Goal: Task Accomplishment & Management: Complete application form

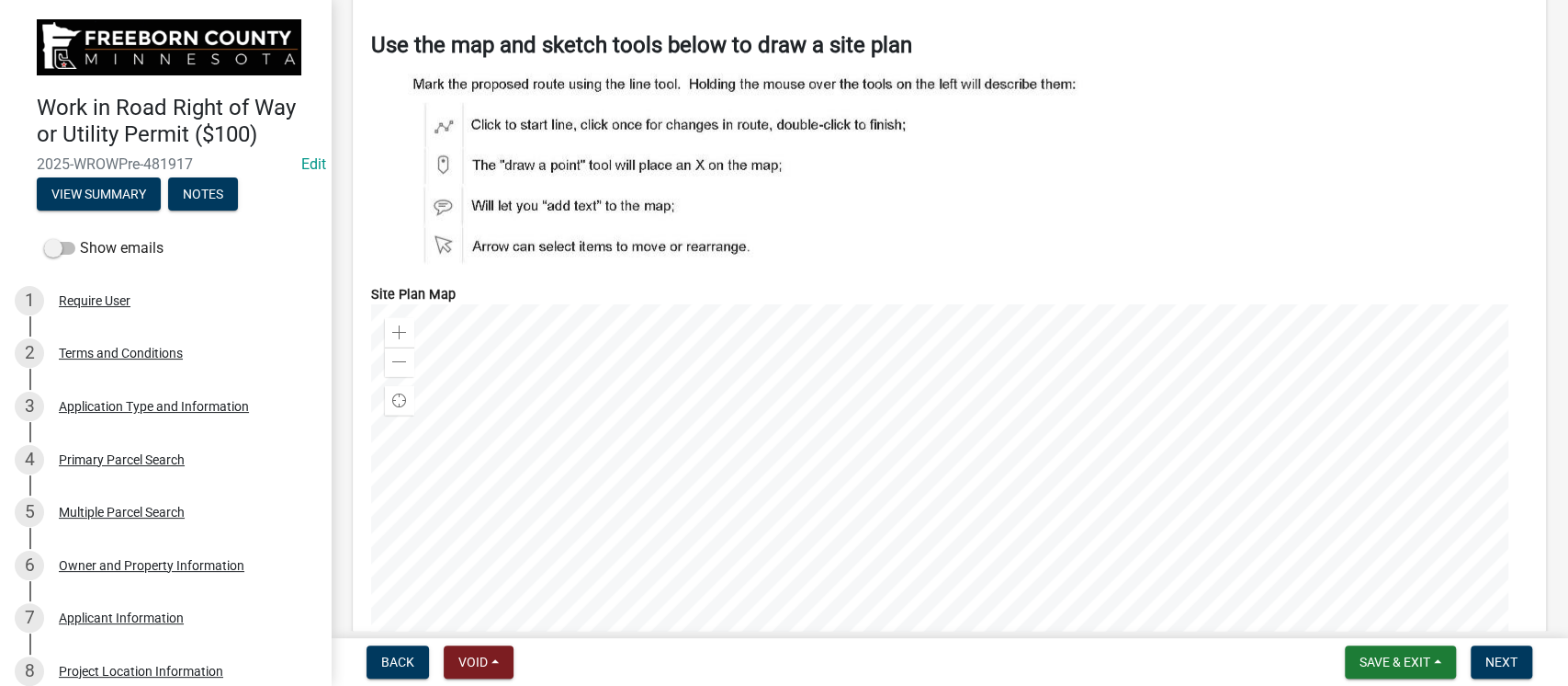
scroll to position [7843, 0]
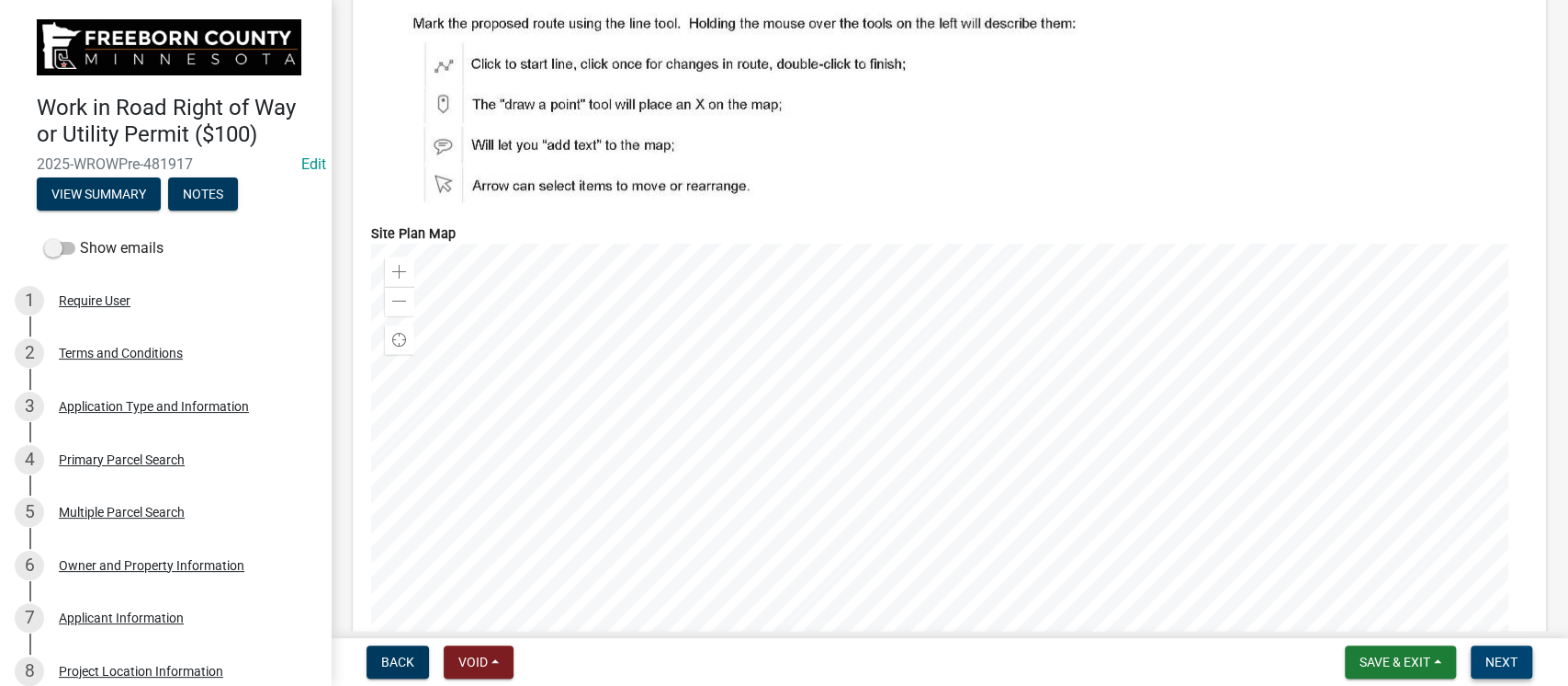
click at [1513, 659] on span "Next" at bounding box center [1501, 662] width 32 height 15
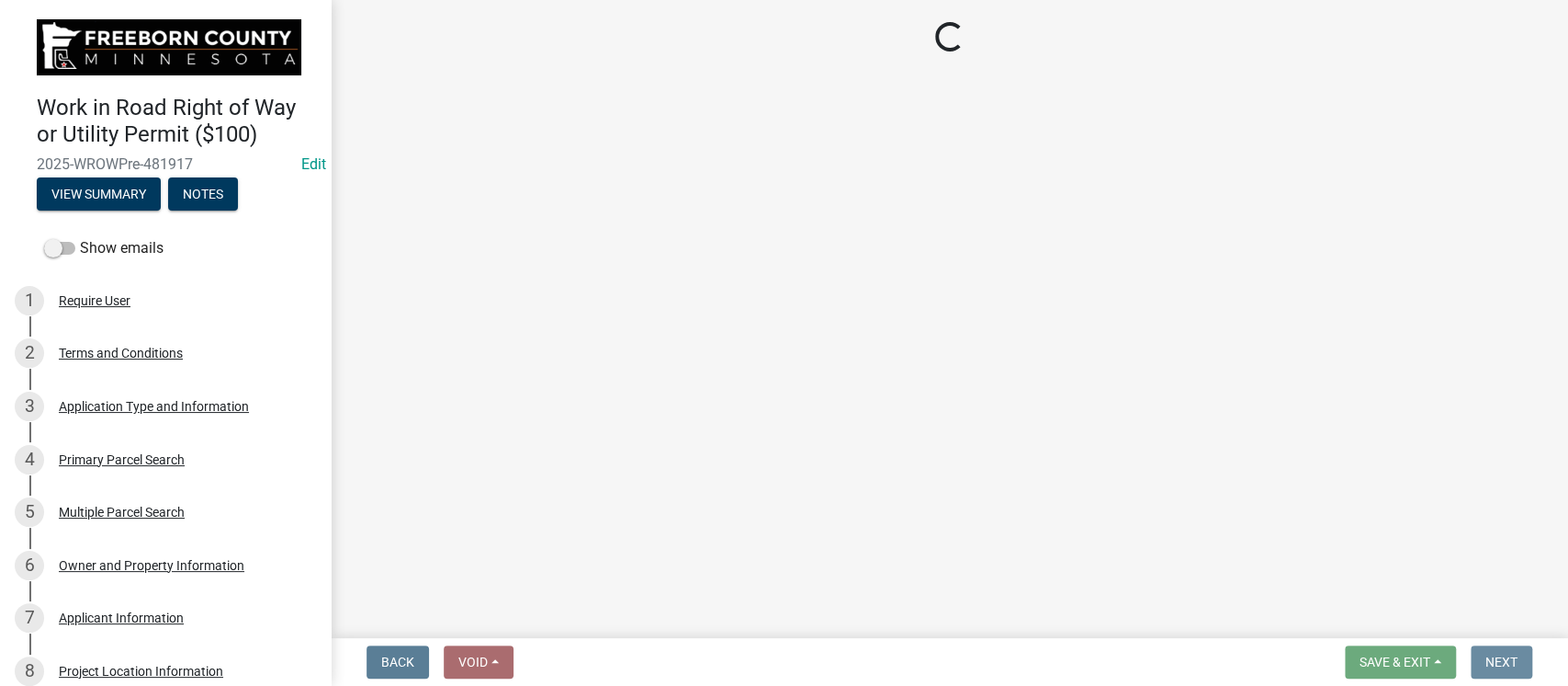
scroll to position [0, 0]
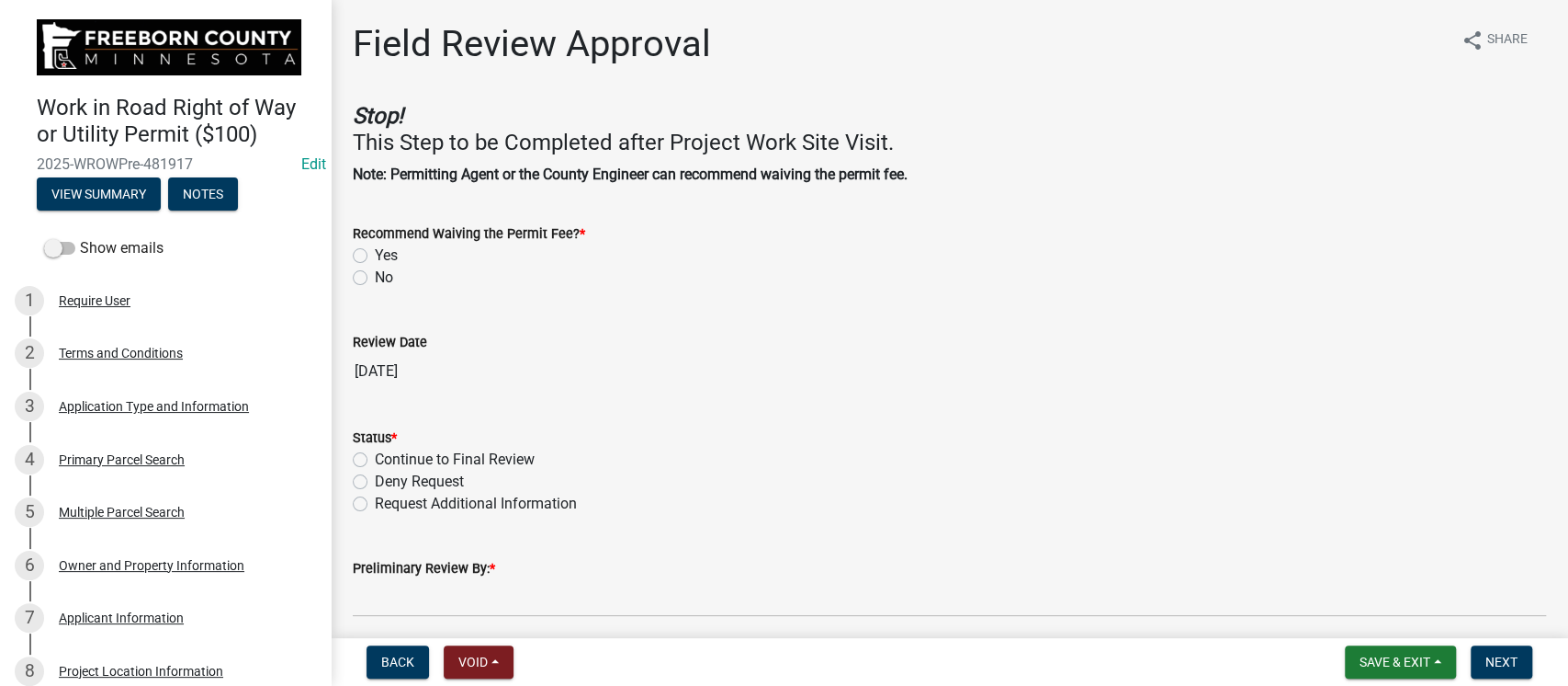
click at [375, 256] on label "Yes" at bounding box center [386, 256] width 23 height 22
click at [375, 256] on input "Yes" at bounding box center [381, 250] width 12 height 12
radio input "true"
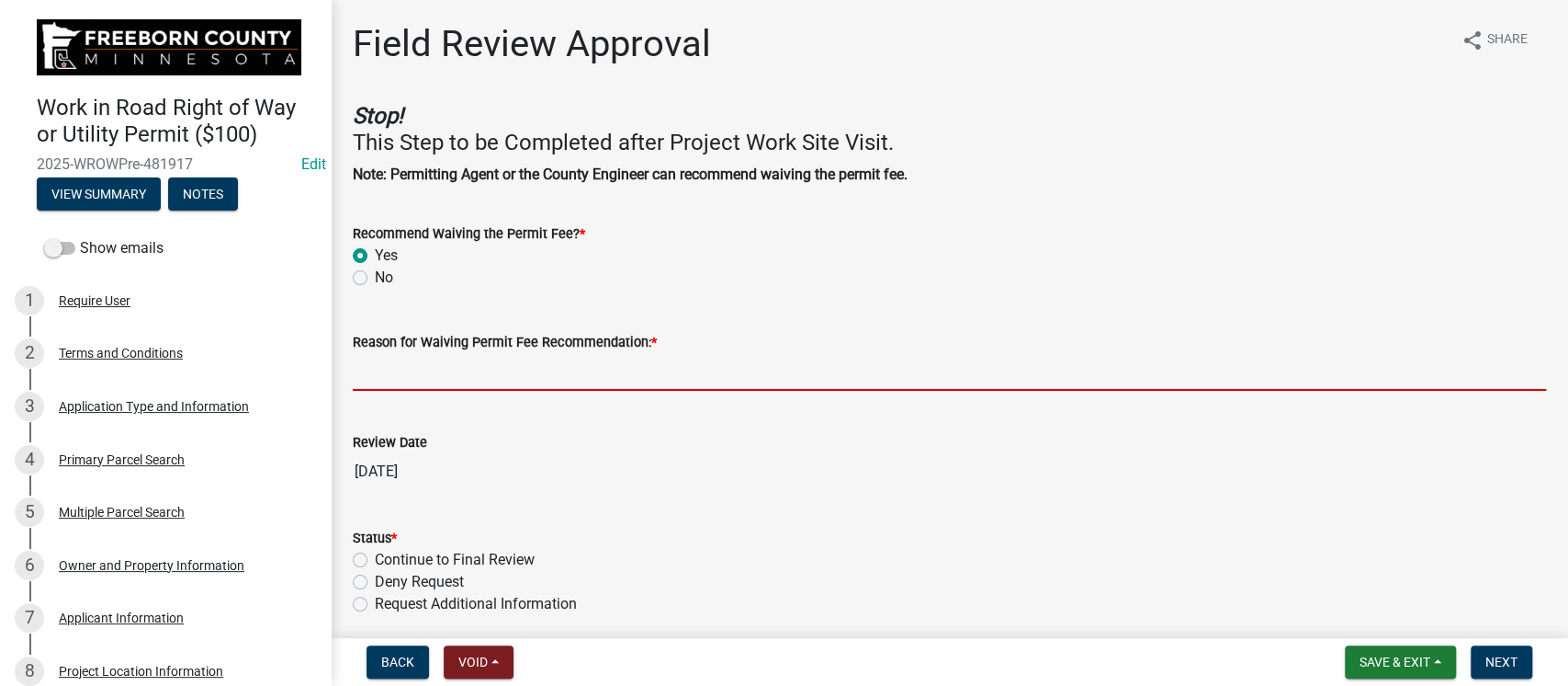
drag, startPoint x: 631, startPoint y: 364, endPoint x: 691, endPoint y: 357, distance: 60.4
click at [631, 364] on input "Reason for Waiving Permit Fee Recommendation: *" at bounding box center [949, 371] width 1193 height 37
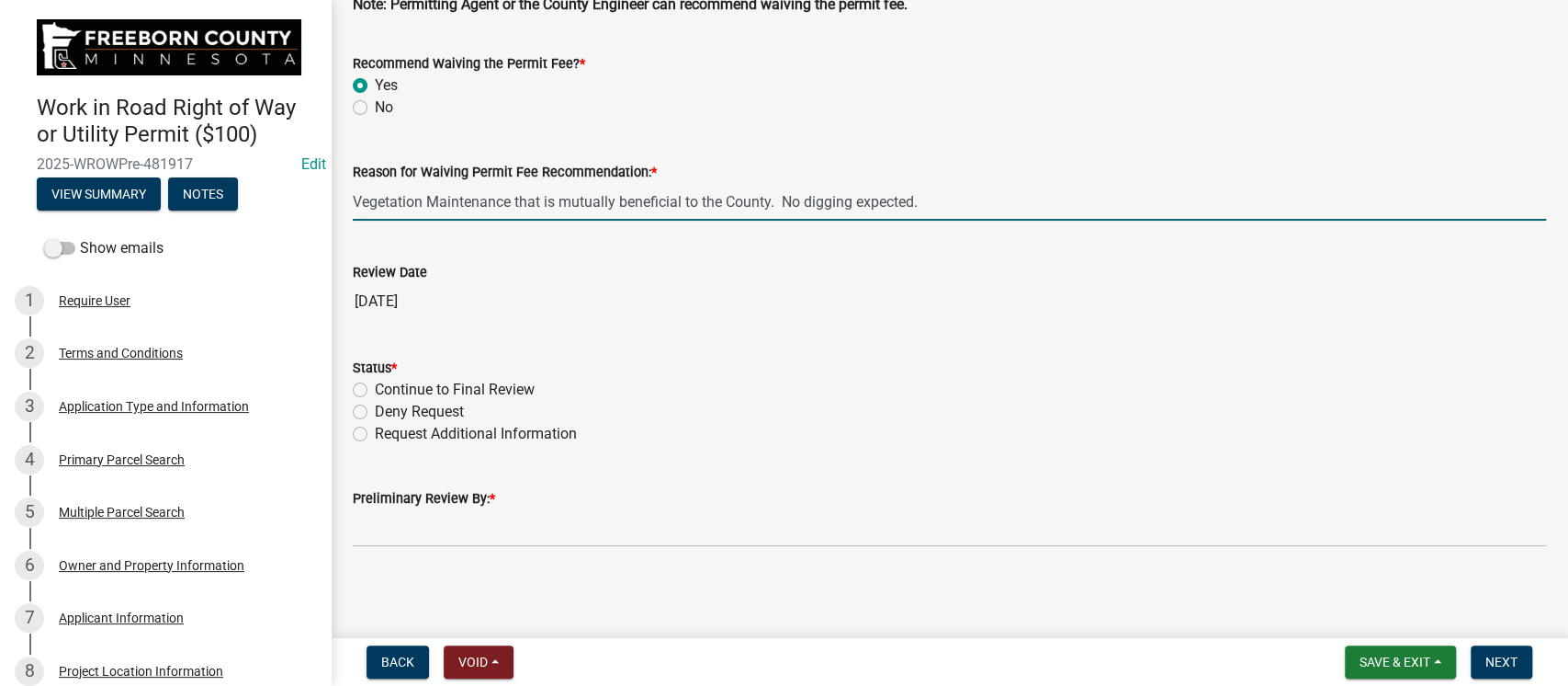
scroll to position [172, 0]
type input "Vegetation Maintenance that is mutually beneficial to the County. No digging ex…"
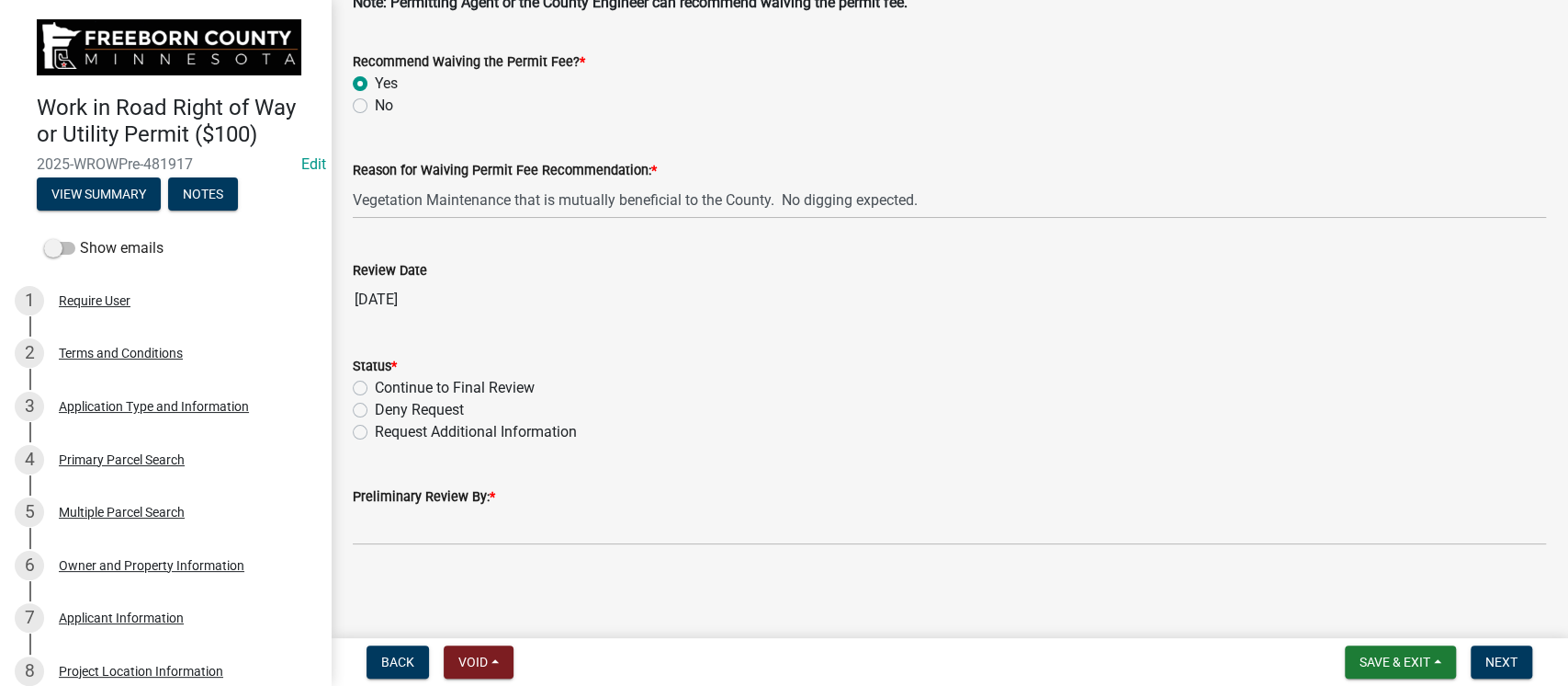
click at [375, 383] on label "Continue to Final Review" at bounding box center [454, 388] width 160 height 22
click at [375, 383] on input "Continue to Final Review" at bounding box center [381, 383] width 12 height 12
radio input "true"
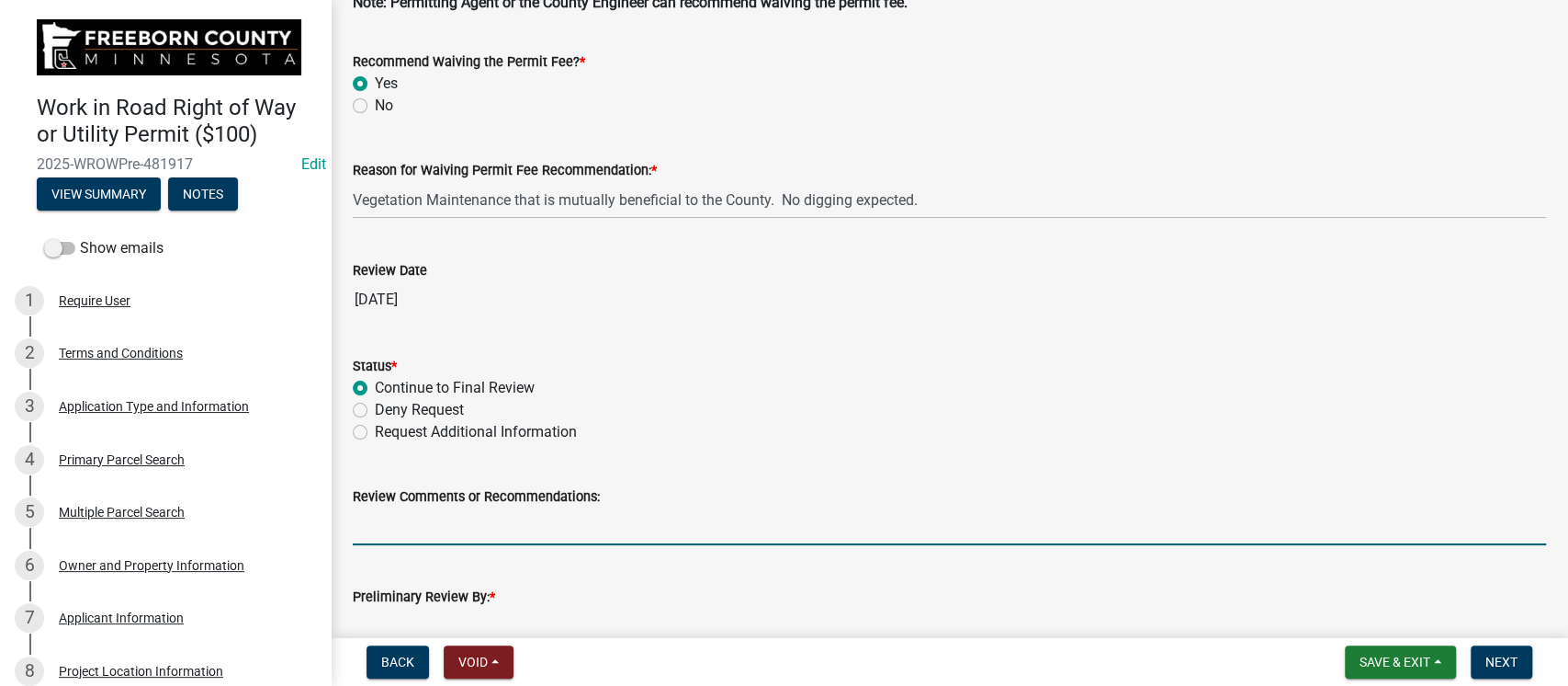
click at [491, 514] on input "Review Comments or Recommendations:" at bounding box center [949, 526] width 1193 height 37
click at [782, 571] on div "Preliminary Review By: *" at bounding box center [949, 603] width 1193 height 86
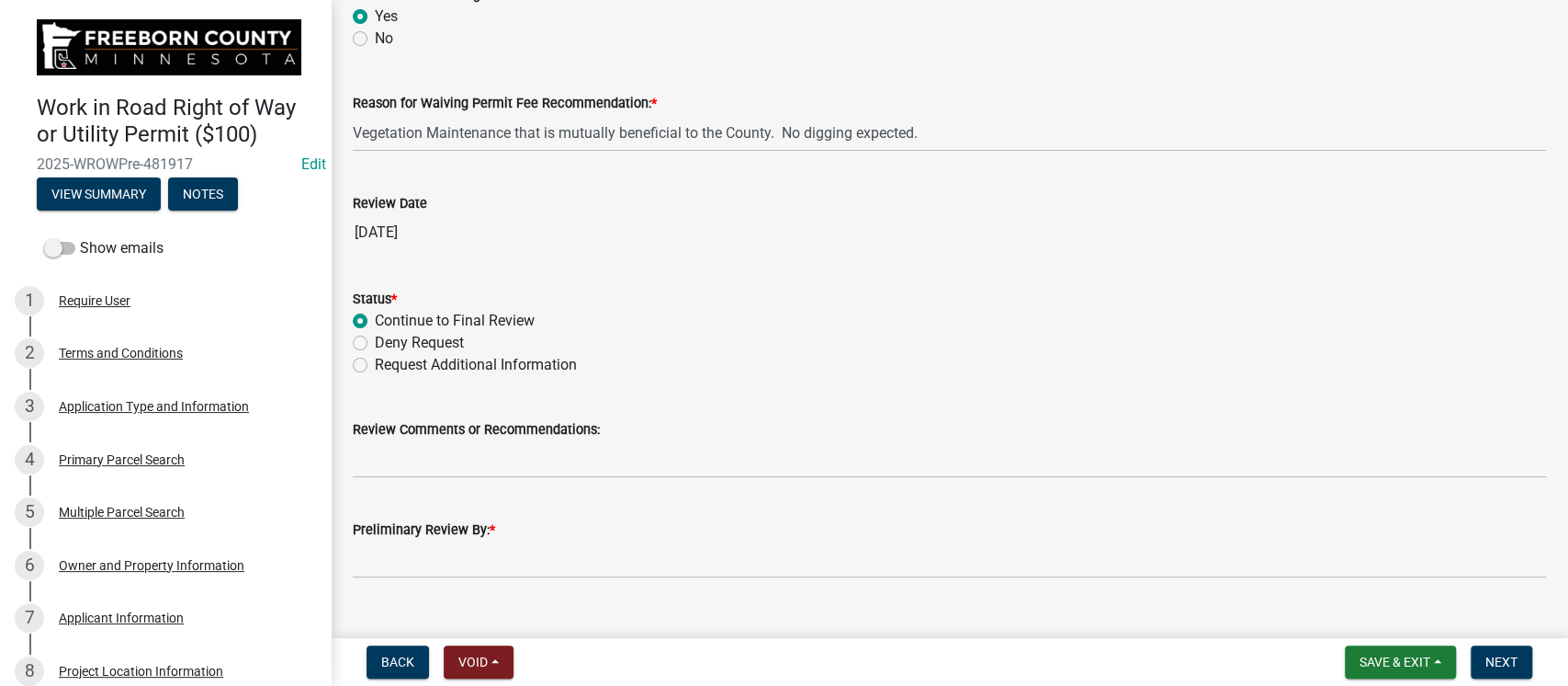
scroll to position [272, 0]
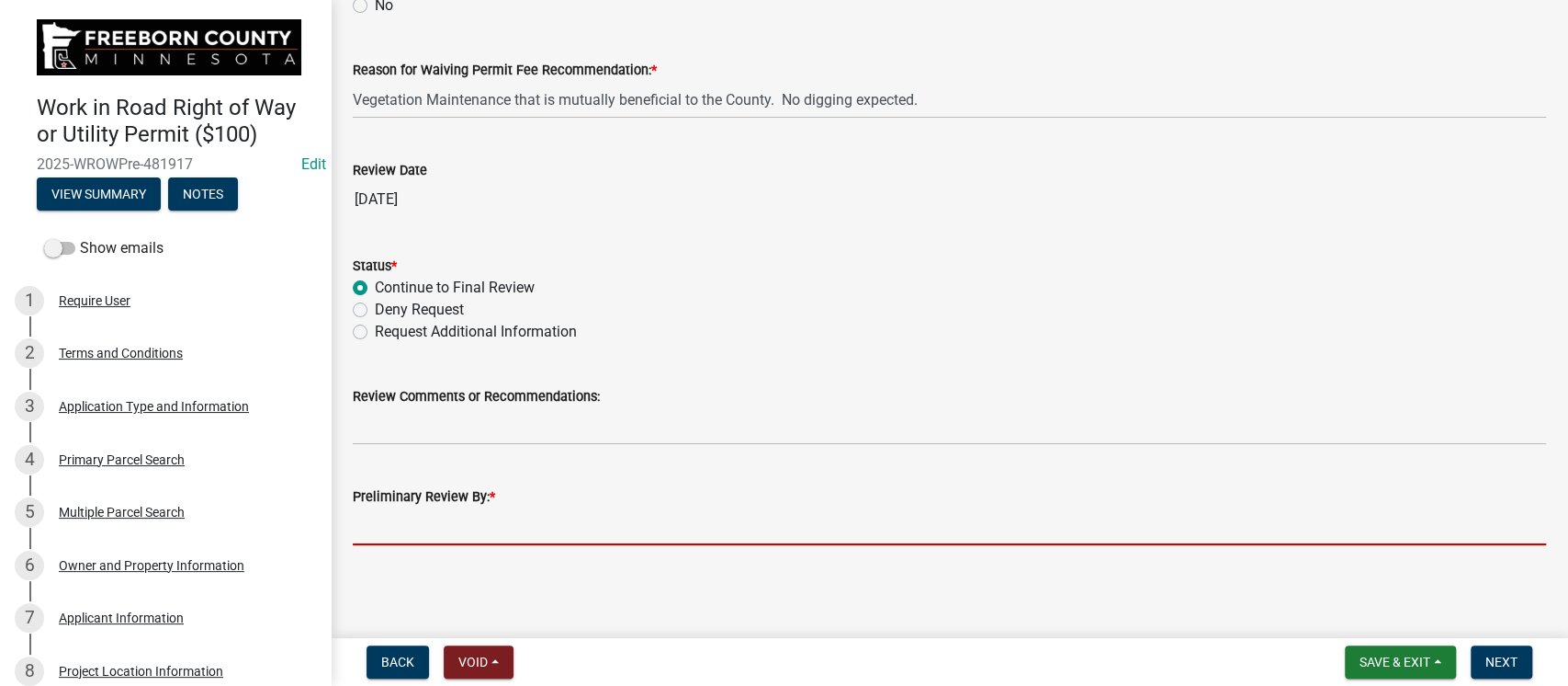
click at [584, 525] on input "Preliminary Review By: *" at bounding box center [949, 526] width 1193 height 37
type input "[PERSON_NAME]"
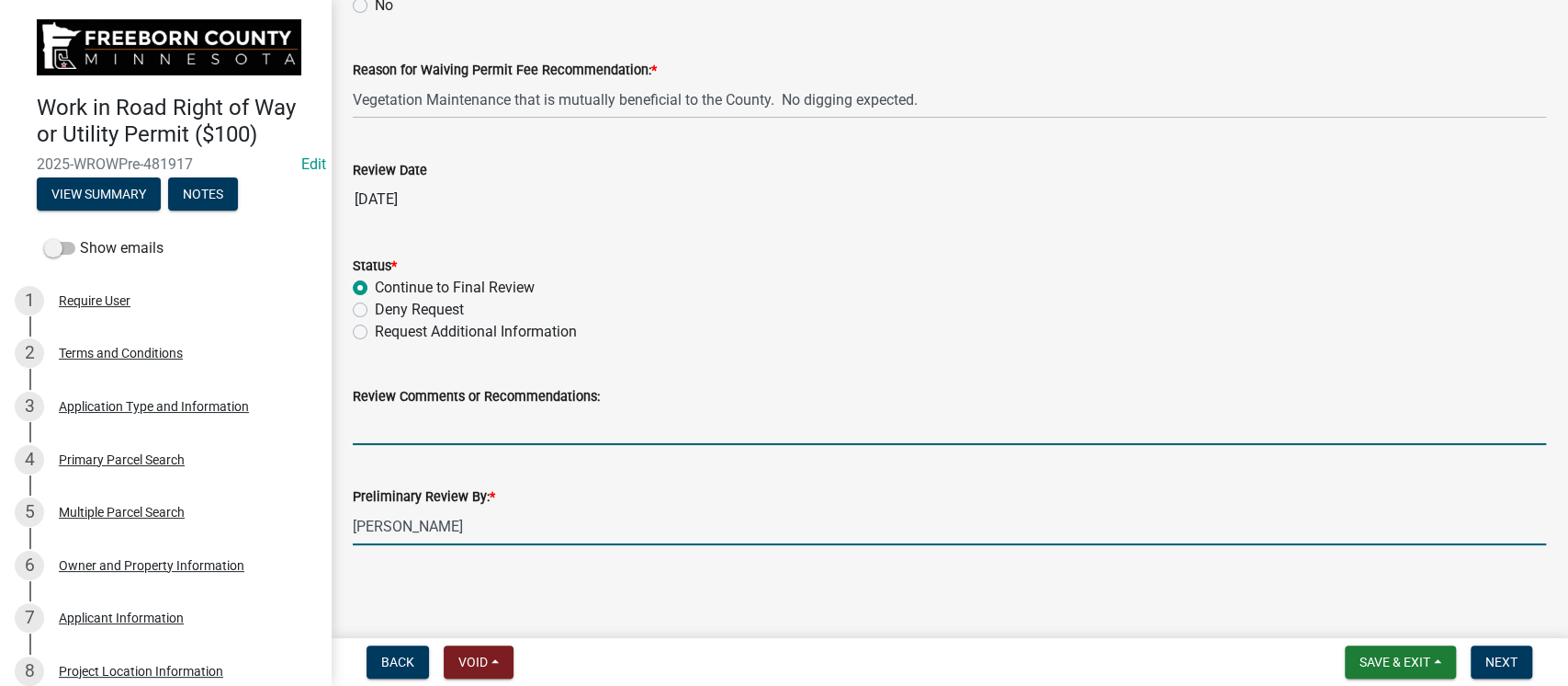
click at [533, 433] on input "Review Comments or Recommendations:" at bounding box center [949, 426] width 1193 height 37
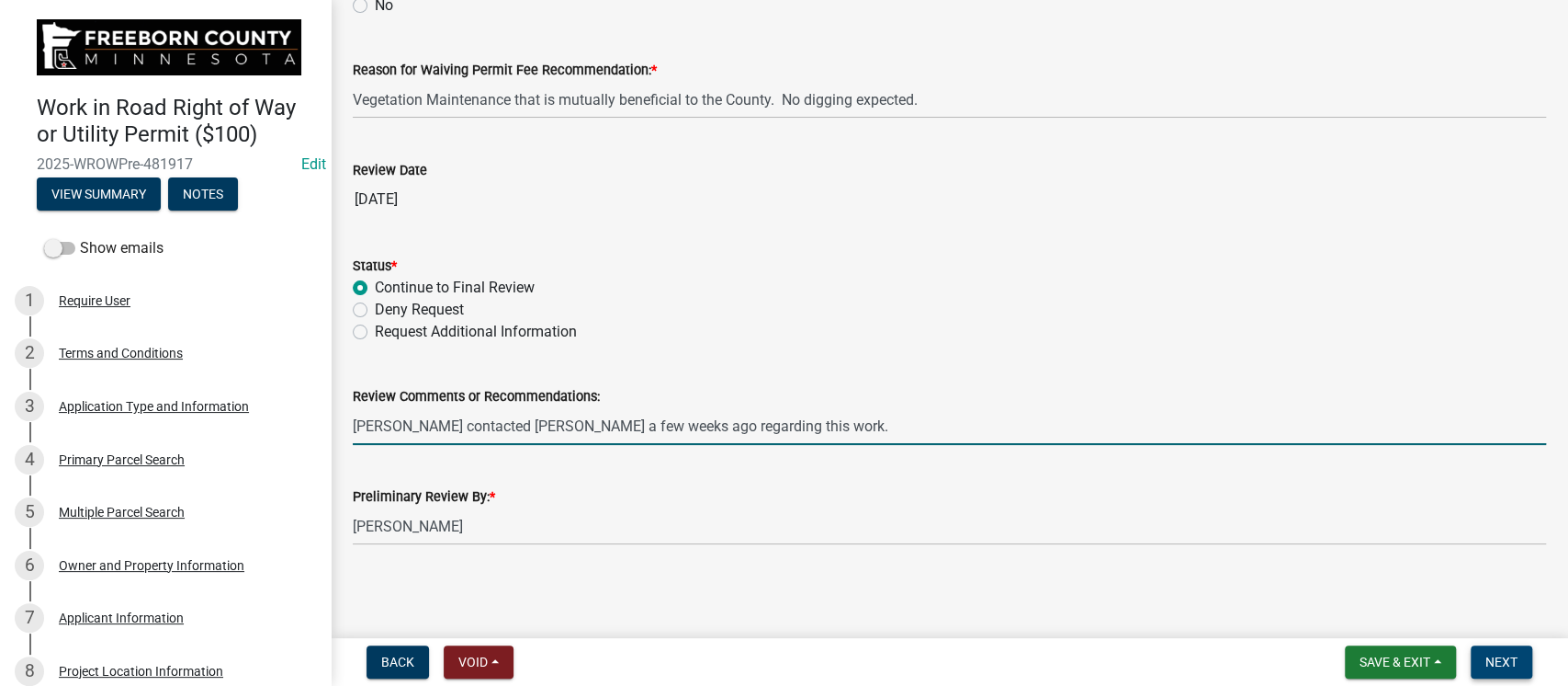
type input "[PERSON_NAME] contacted [PERSON_NAME] a few weeks ago regarding this work."
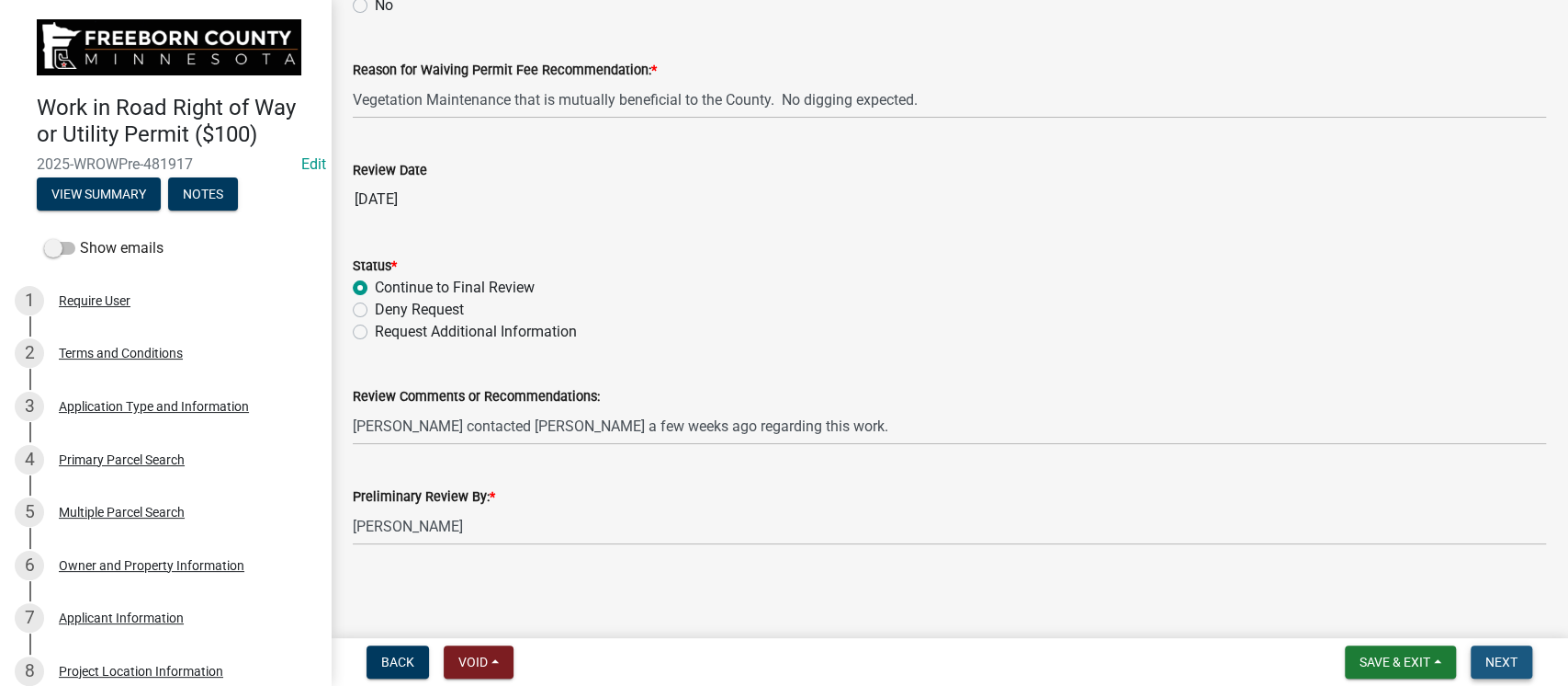
click at [1493, 665] on span "Next" at bounding box center [1501, 662] width 32 height 15
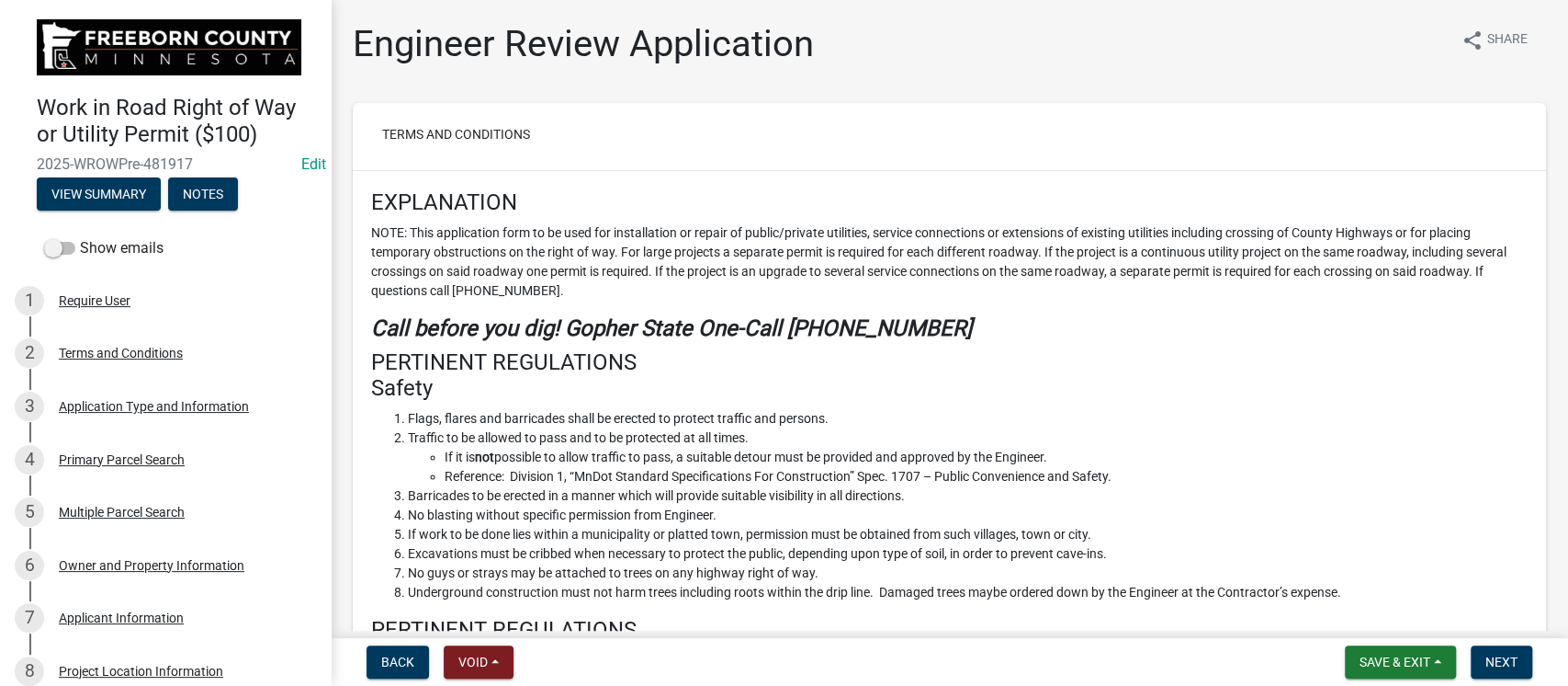
click at [1200, 378] on h4 "PERTINENT REGULATIONS Safety" at bounding box center [950, 375] width 1157 height 53
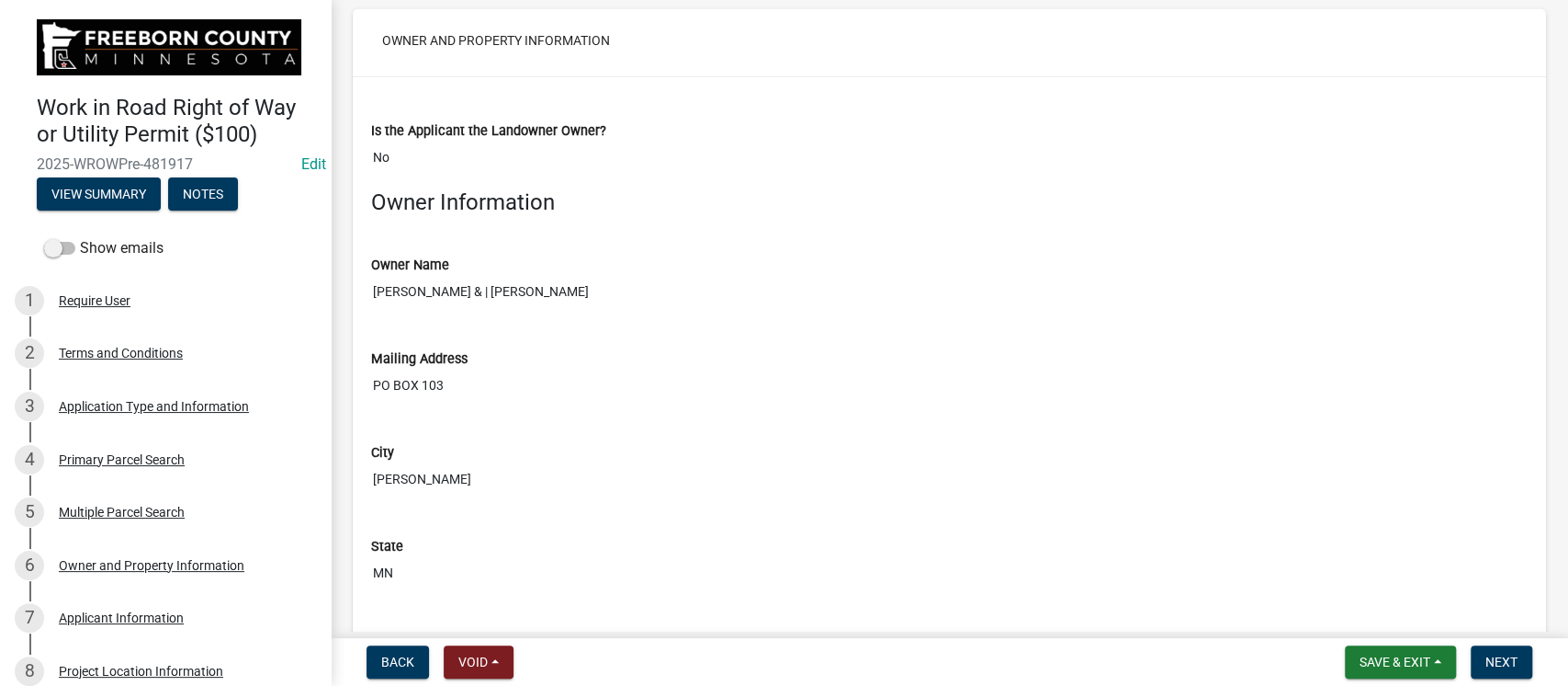
scroll to position [3553, 0]
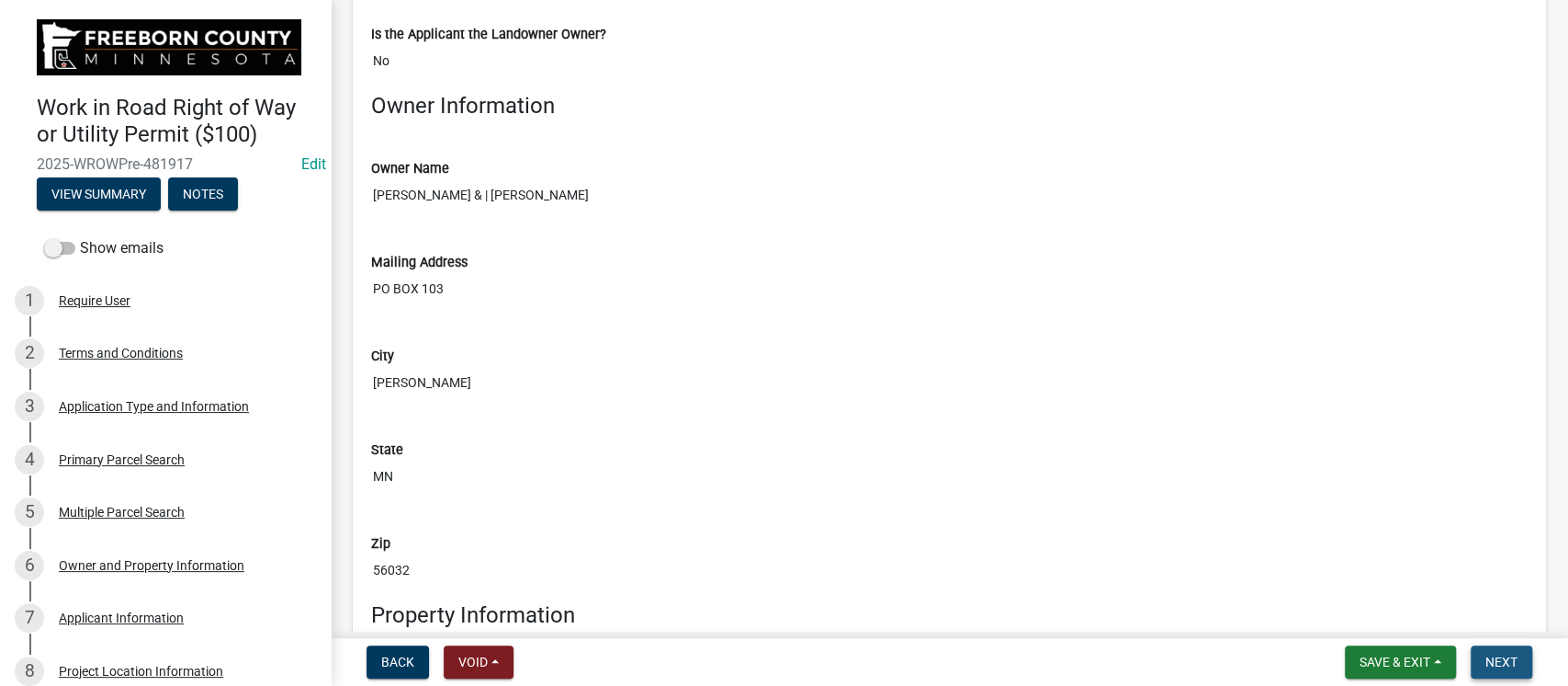
click at [1507, 664] on span "Next" at bounding box center [1501, 662] width 32 height 15
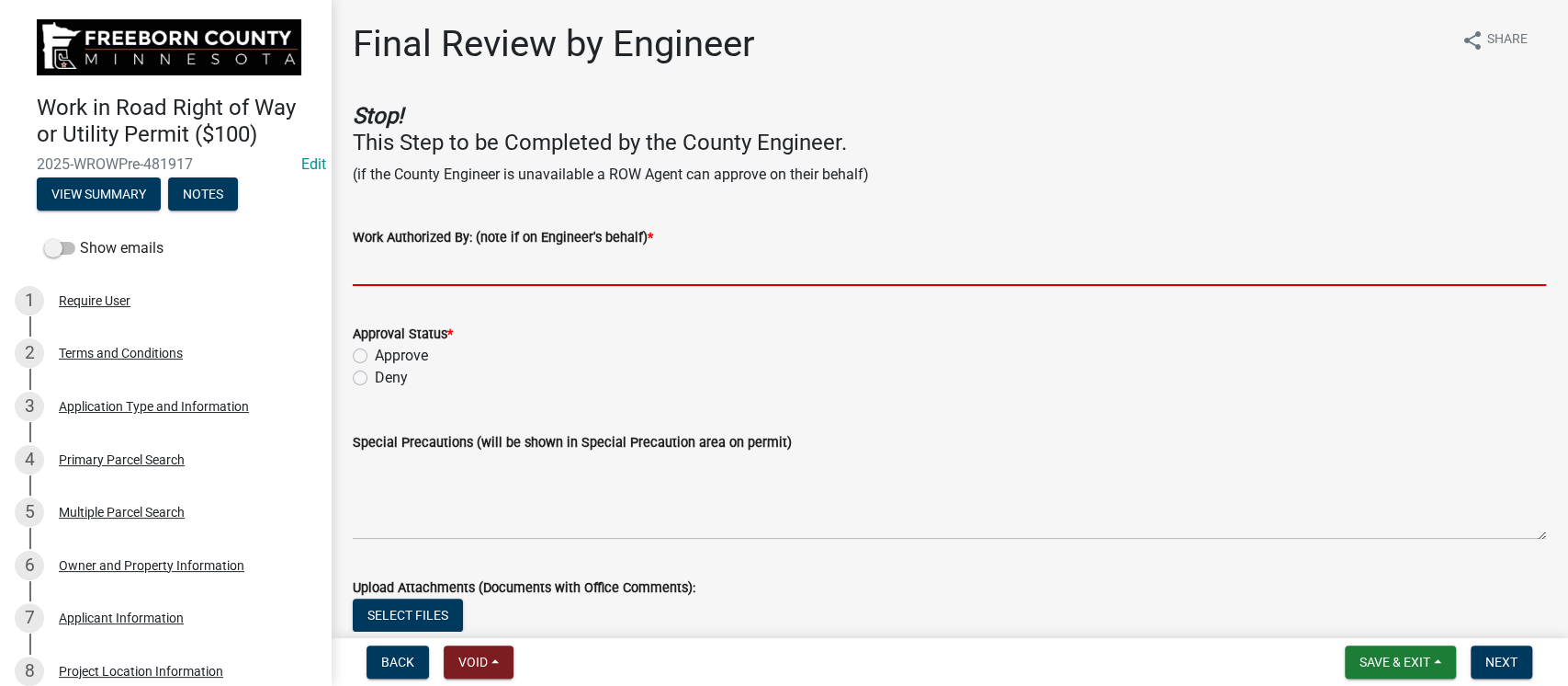
click at [603, 266] on input "Work Authorized By: (note if on Engineer's behalf) *" at bounding box center [949, 267] width 1193 height 37
type input "[PERSON_NAME]"
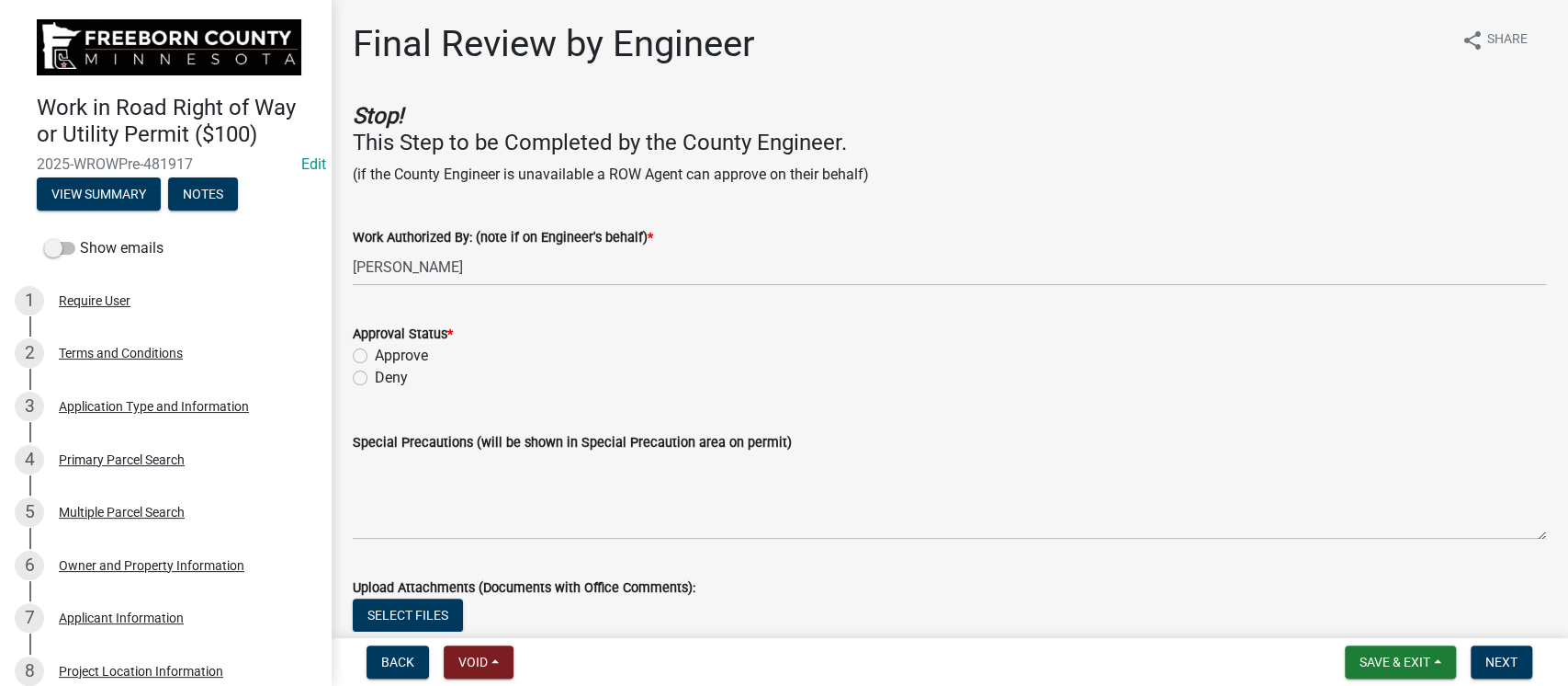
click at [375, 352] on label "Approve" at bounding box center [401, 356] width 53 height 22
click at [375, 352] on input "Approve" at bounding box center [381, 350] width 12 height 12
radio input "true"
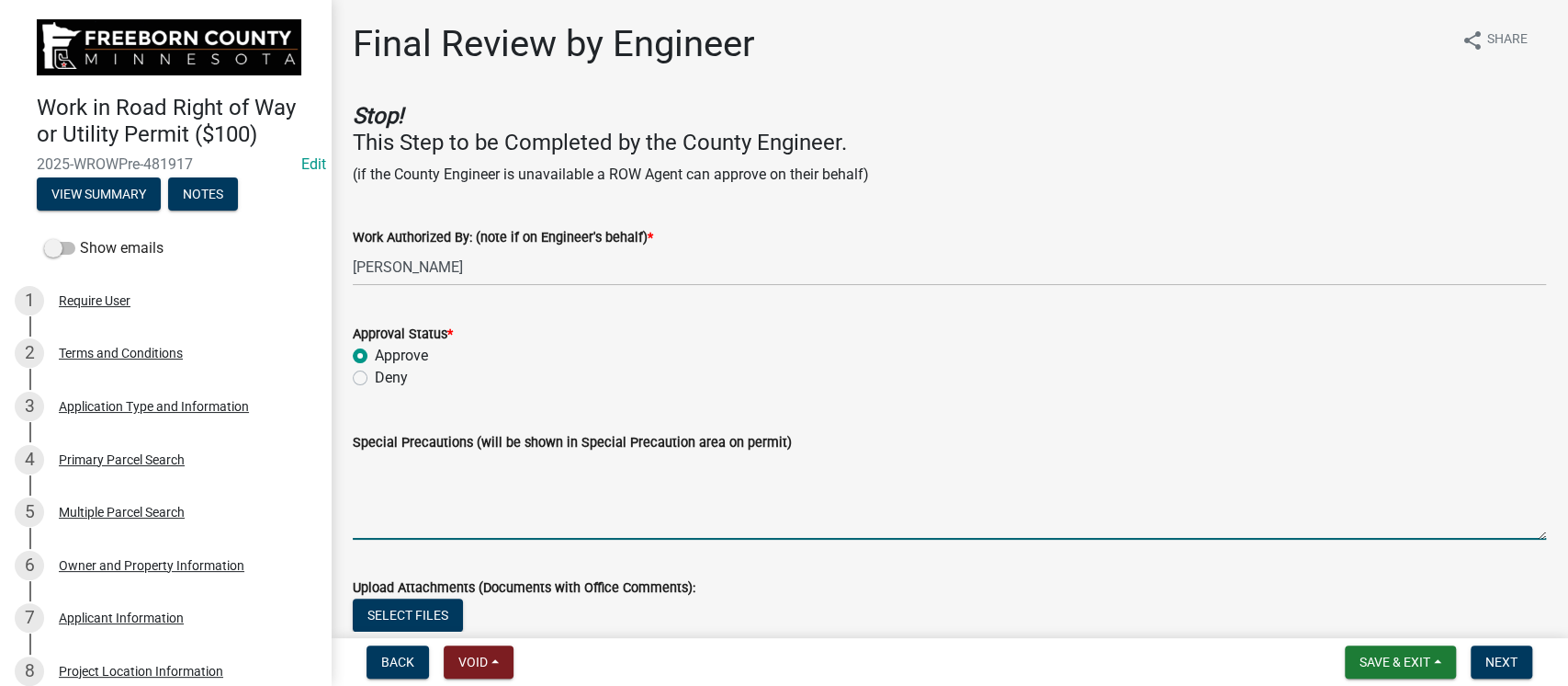
click at [484, 518] on textarea "Special Precautions (will be shown in Special Precaution area on permit)" at bounding box center [949, 496] width 1193 height 87
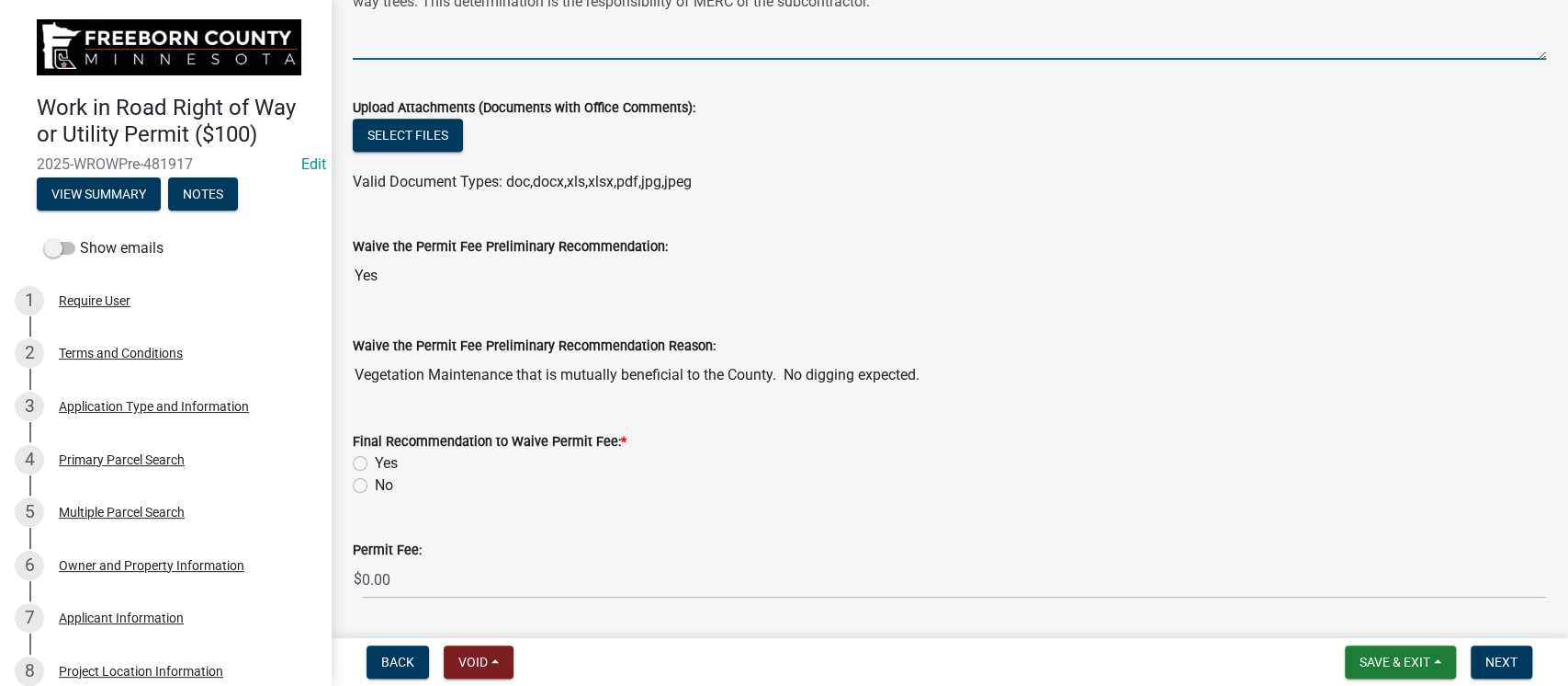
scroll to position [490, 0]
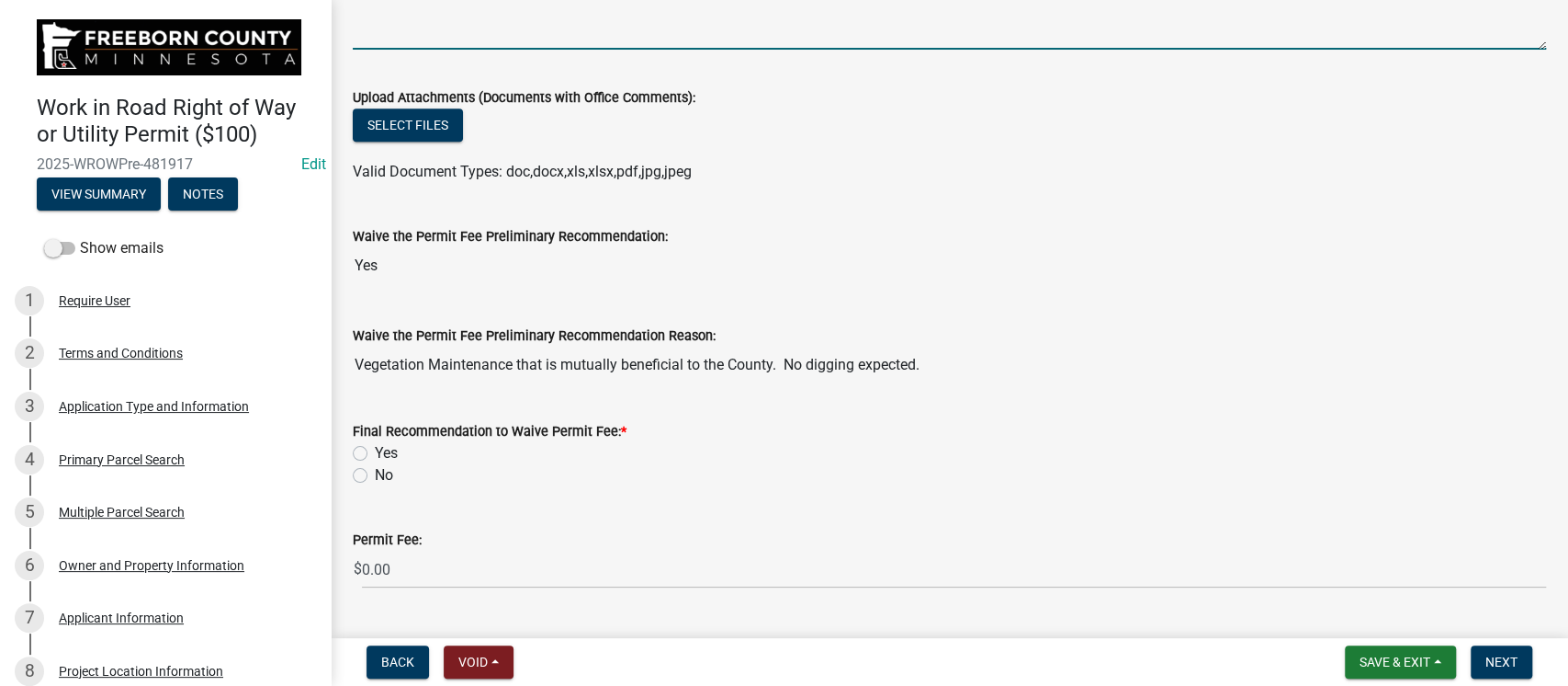
type textarea "Tree removal work that could be outside of right of way must be permitted by th…"
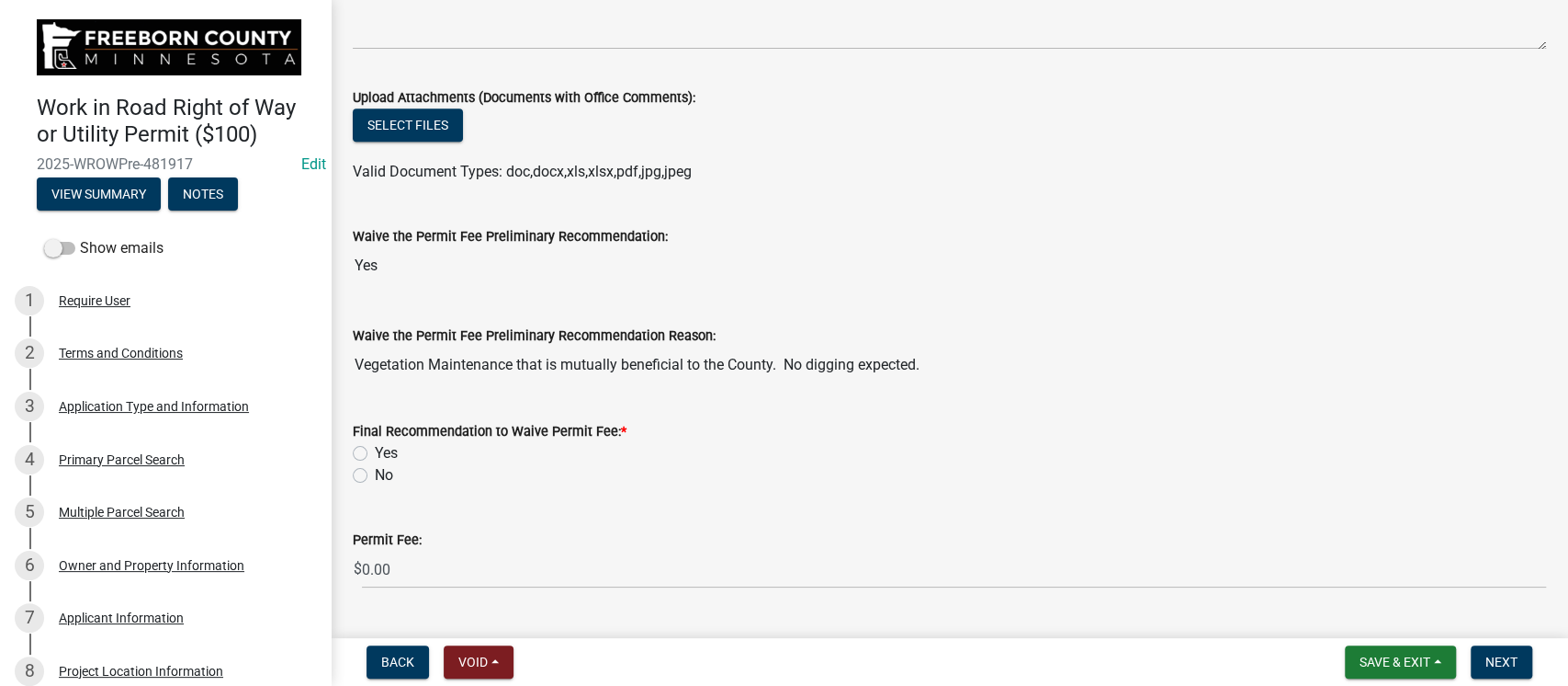
click at [375, 451] on label "Yes" at bounding box center [386, 454] width 23 height 22
click at [375, 451] on input "Yes" at bounding box center [381, 448] width 12 height 12
radio input "true"
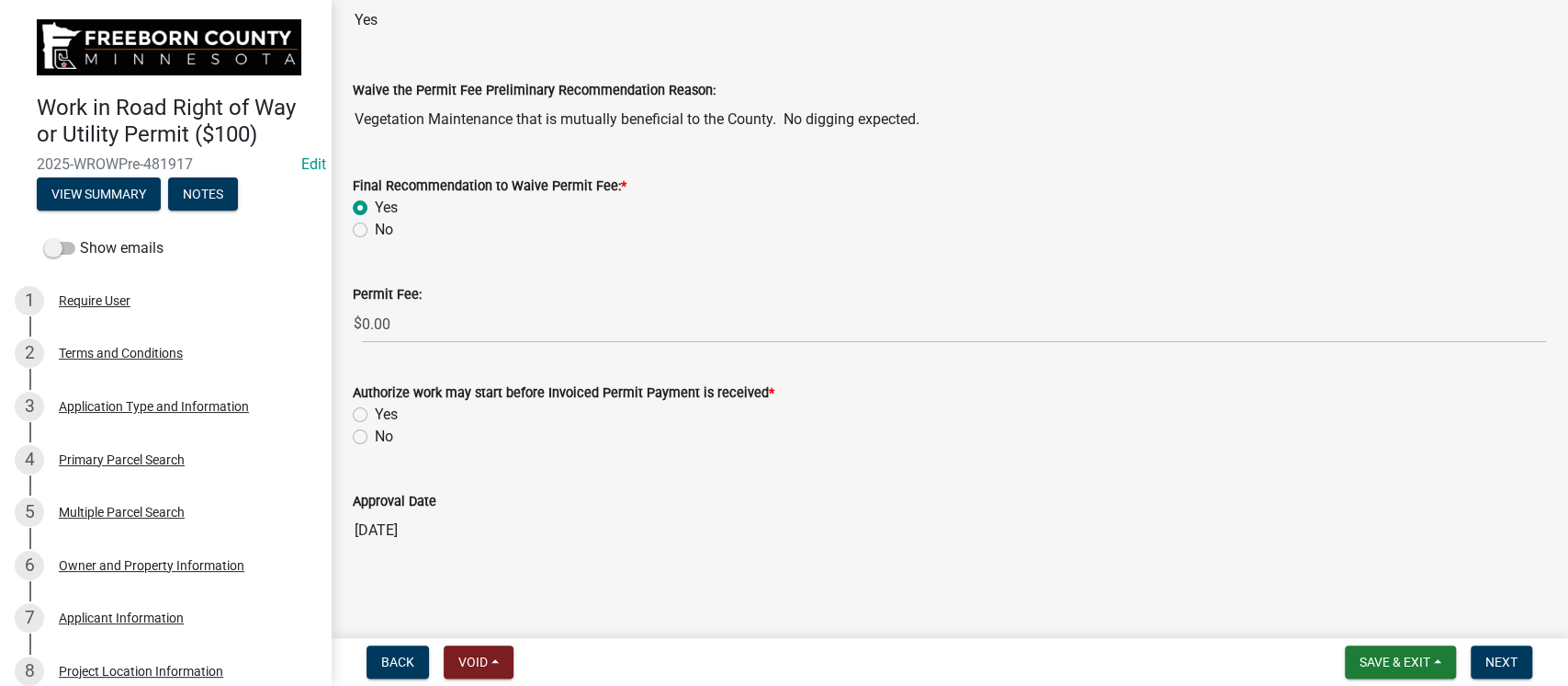
scroll to position [738, 0]
click at [375, 411] on label "Yes" at bounding box center [386, 412] width 23 height 22
click at [375, 411] on input "Yes" at bounding box center [381, 406] width 12 height 12
radio input "true"
click at [1506, 651] on button "Next" at bounding box center [1502, 661] width 62 height 33
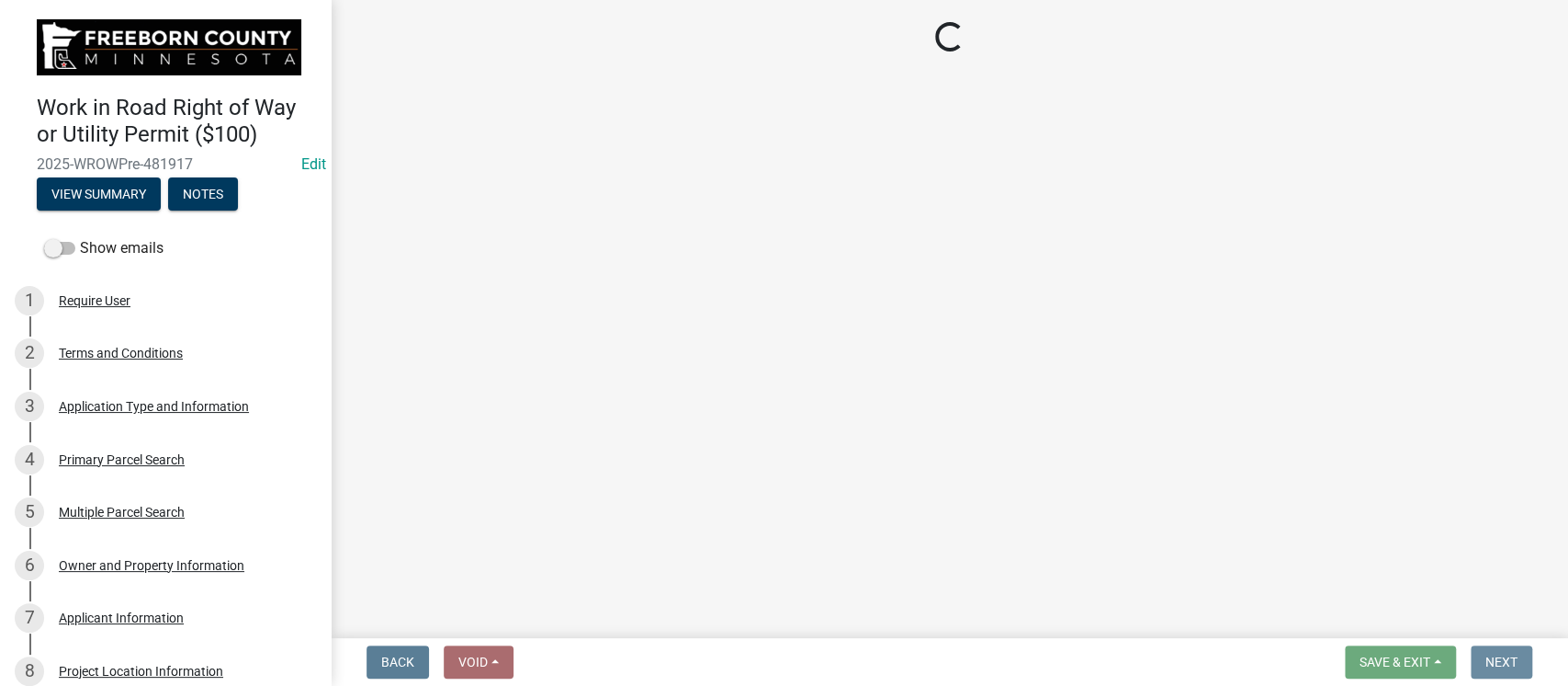
scroll to position [0, 0]
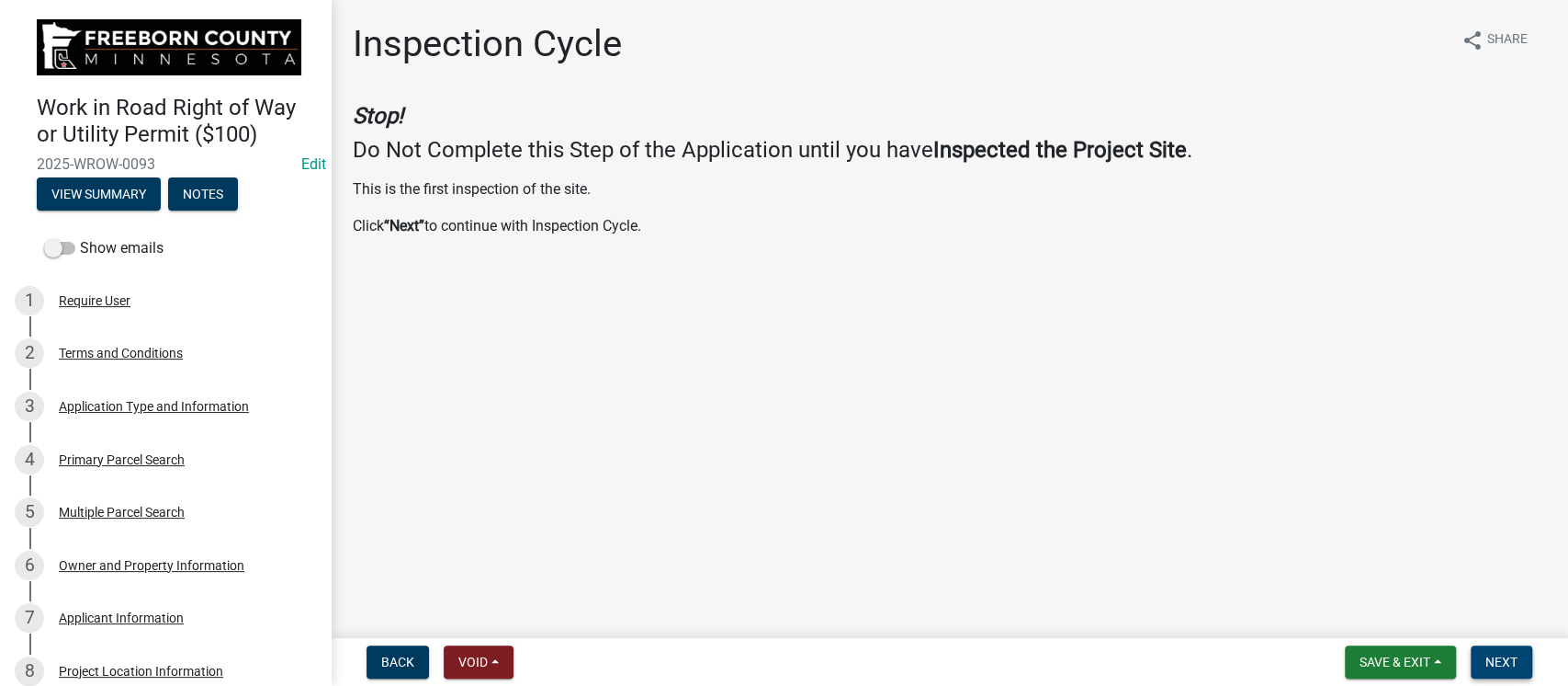
click at [1515, 658] on span "Next" at bounding box center [1501, 662] width 32 height 15
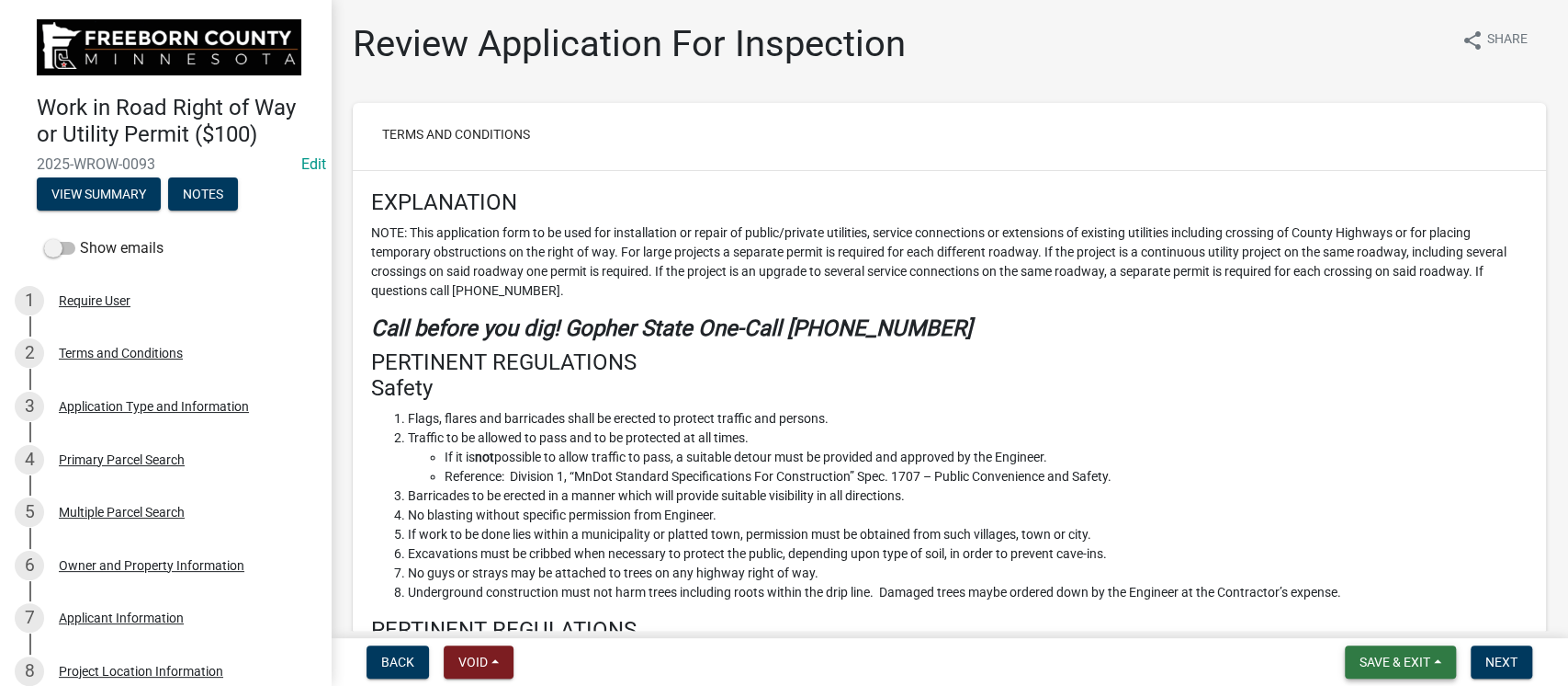
click at [1390, 660] on span "Save & Exit" at bounding box center [1395, 662] width 71 height 15
click at [1364, 618] on button "Save & Exit" at bounding box center [1382, 613] width 147 height 44
